Goal: Task Accomplishment & Management: Manage account settings

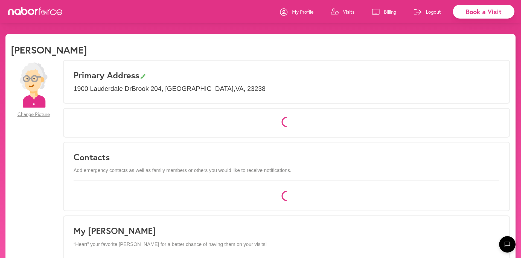
select select "*"
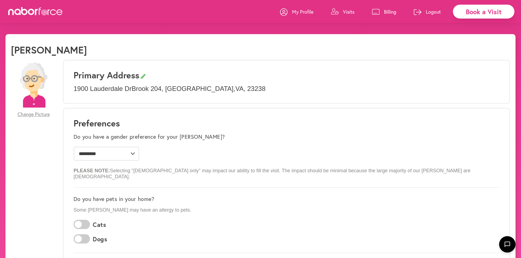
click at [347, 11] on p "Visits" at bounding box center [348, 11] width 11 height 7
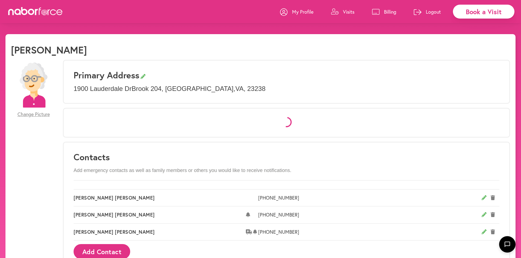
select select "*"
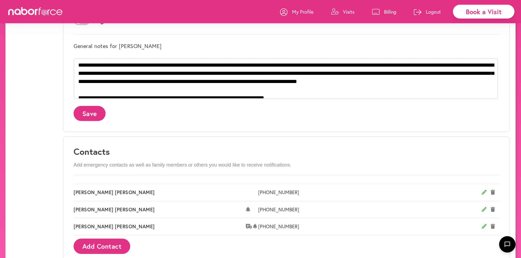
scroll to position [407, 0]
